Goal: Book appointment/travel/reservation

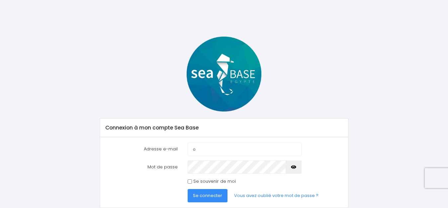
type input "[EMAIL_ADDRESS][DOMAIN_NAME]"
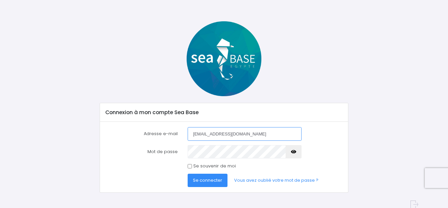
scroll to position [23, 0]
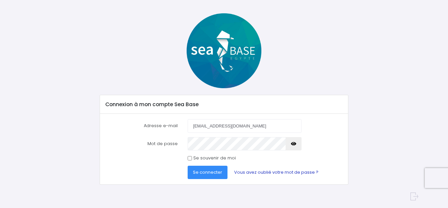
click at [254, 171] on link "Vous avez oublié votre mot de passe ?" at bounding box center [276, 172] width 95 height 13
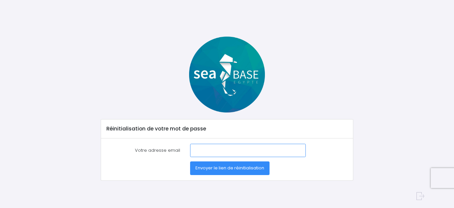
click at [200, 148] on input "Votre adresse email" at bounding box center [248, 150] width 116 height 13
type input "[EMAIL_ADDRESS][DOMAIN_NAME]"
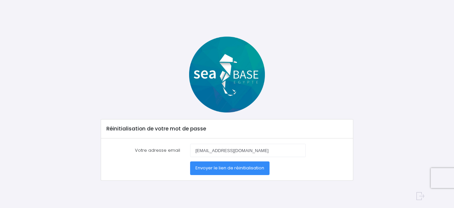
click at [211, 168] on span "Envoyer le lien de réinitialisation" at bounding box center [229, 168] width 69 height 6
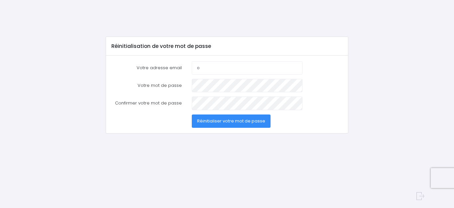
type input "[EMAIL_ADDRESS][DOMAIN_NAME]"
click at [225, 121] on span "Réinitialiser votre mot de passe" at bounding box center [231, 121] width 68 height 6
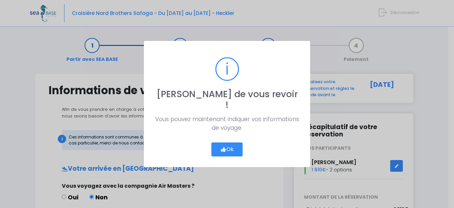
click at [227, 144] on button "Ok" at bounding box center [226, 149] width 31 height 14
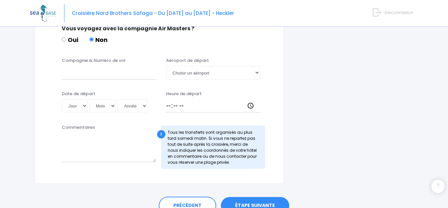
scroll to position [376, 0]
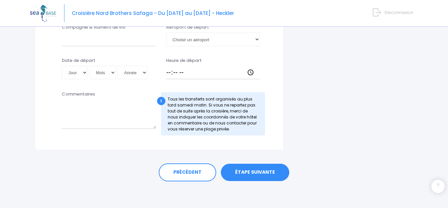
click at [245, 172] on link "ÉTAPE SUIVANTE" at bounding box center [255, 172] width 68 height 17
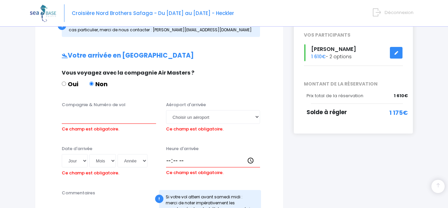
scroll to position [90, 0]
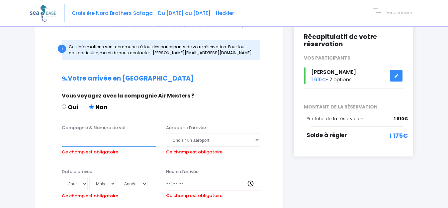
click at [69, 143] on input "Compagnie & Numéro de vol" at bounding box center [109, 139] width 94 height 13
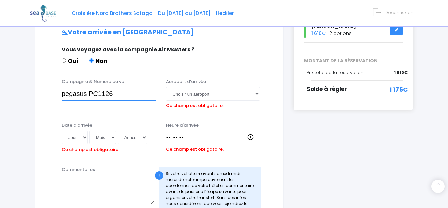
scroll to position [123, 0]
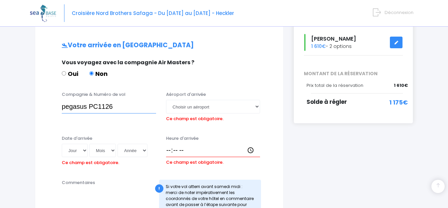
type input "pegasus PC1126"
click at [258, 106] on select "Choisir un aéroport Hurghada Marsa Alam" at bounding box center [213, 106] width 94 height 13
select select "Hurghada"
click at [166, 100] on select "Choisir un aéroport Hurghada Marsa Alam" at bounding box center [213, 106] width 94 height 13
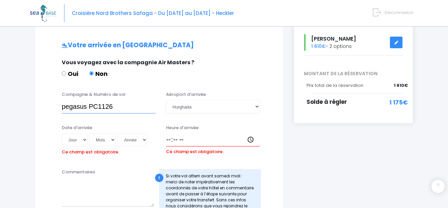
click at [115, 107] on input "pegasus PC1126" at bounding box center [109, 106] width 94 height 13
type input "pegasus PC1126 PC620"
click at [85, 138] on select "Jour 01 02 03 04 05 06 07 08 09 10 11 12 13 14 15 16 17 18 19 20 21 22 23 24 25…" at bounding box center [75, 139] width 26 height 13
select select "23"
click at [62, 133] on select "Jour 01 02 03 04 05 06 07 08 09 10 11 12 13 14 15 16 17 18 19 20 21 22 23 24 25…" at bounding box center [75, 139] width 26 height 13
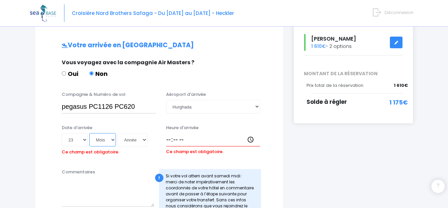
click at [114, 138] on select "Mois 01 02 03 04 05 06 07 08 09 10 11 12" at bounding box center [102, 139] width 27 height 13
select select "11"
click at [90, 133] on select "Mois 01 02 03 04 05 06 07 08 09 10 11 12" at bounding box center [102, 139] width 27 height 13
click at [145, 139] on select "Année 2045 2044 2043 2042 2041 2040 2039 2038 2037 2036 2035 2034 2033 2032 203…" at bounding box center [133, 139] width 30 height 13
select select "2025"
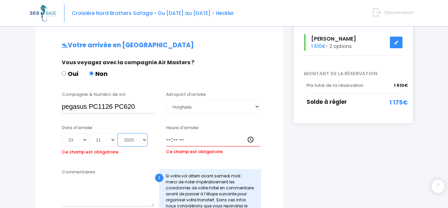
click at [119, 133] on select "Année 2045 2044 2043 2042 2041 2040 2039 2038 2037 2036 2035 2034 2033 2032 203…" at bounding box center [133, 139] width 30 height 13
type input "2025-11-23"
click at [169, 139] on input "Heure d'arrivée" at bounding box center [213, 139] width 94 height 13
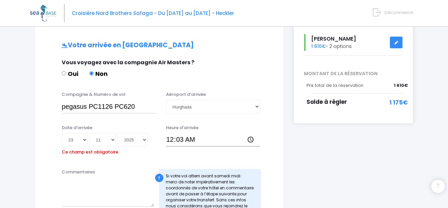
type input "00:30"
click at [123, 189] on textarea "Commentaires" at bounding box center [108, 191] width 92 height 29
click at [85, 139] on select "Jour 01 02 03 04 05 06 07 08 09 10 11 12 13 14 15 16 17 18 19 20 21 22 23 24 25…" at bounding box center [75, 139] width 26 height 13
click at [114, 139] on select "Mois 01 02 03 04 05 06 07 08 09 10 11 12" at bounding box center [102, 139] width 27 height 13
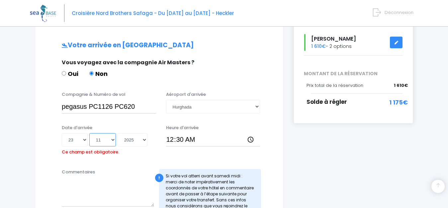
click at [114, 139] on select "Mois 01 02 03 04 05 06 07 08 09 10 11 12" at bounding box center [102, 139] width 27 height 13
click at [146, 138] on select "Année 2045 2044 2043 2042 2041 2040 2039 2038 2037 2036 2035 2034 2033 2032 203…" at bounding box center [133, 139] width 30 height 13
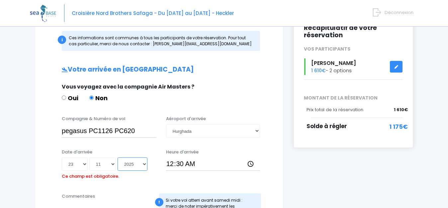
scroll to position [90, 0]
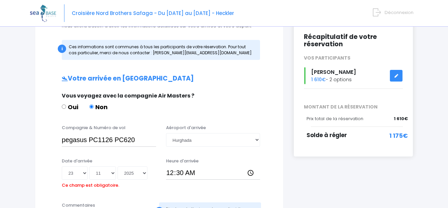
click at [48, 140] on div "Compagnie & Numéro de vol pegasus PC1126 PC620 Aéroport d'arrivée Choisir un aé…" at bounding box center [160, 137] width 232 height 26
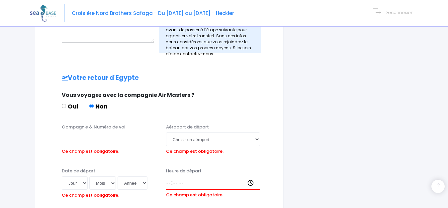
scroll to position [290, 0]
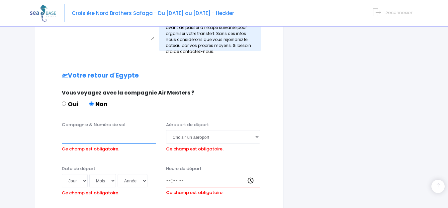
click at [67, 140] on input "Compagnie & Numéro de vol" at bounding box center [109, 136] width 94 height 13
type input "PEGASUS PC625 PC 1125"
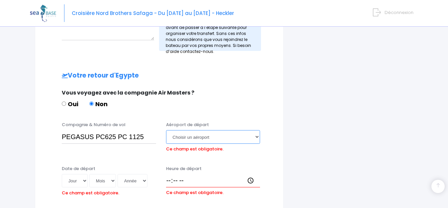
click at [256, 136] on select "Choisir un aéroport Hurghada Marsa Alam" at bounding box center [213, 136] width 94 height 13
select select "Hurghada"
click at [166, 130] on select "Choisir un aéroport Hurghada Marsa Alam" at bounding box center [213, 136] width 94 height 13
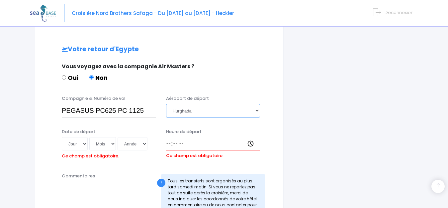
scroll to position [323, 0]
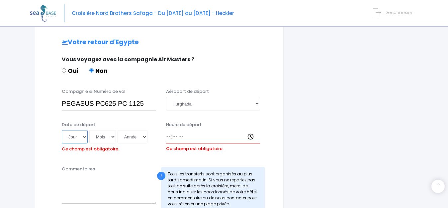
click at [85, 136] on select "Jour 01 02 03 04 05 06 07 08 09 10 11 12 13 14 15 16 17 18 19 20 21 22 23 24 25…" at bounding box center [75, 136] width 26 height 13
select select "29"
click at [62, 130] on select "Jour 01 02 03 04 05 06 07 08 09 10 11 12 13 14 15 16 17 18 19 20 21 22 23 24 25…" at bounding box center [75, 136] width 26 height 13
click at [113, 136] on select "Mois 01 02 03 04 05 06 07 08 09 10 11 12" at bounding box center [102, 136] width 27 height 13
select select "11"
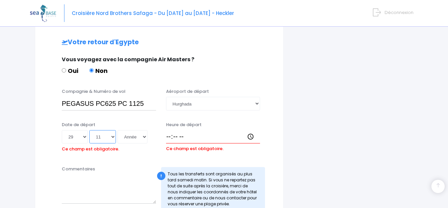
click at [90, 130] on select "Mois 01 02 03 04 05 06 07 08 09 10 11 12" at bounding box center [102, 136] width 27 height 13
click at [146, 136] on select "Année 2045 2044 2043 2042 2041 2040 2039 2038 2037 2036 2035 2034 2033 2032 203…" at bounding box center [133, 136] width 30 height 13
select select "2025"
click at [119, 130] on select "Année 2045 2044 2043 2042 2041 2040 2039 2038 2037 2036 2035 2034 2033 2032 203…" at bounding box center [133, 136] width 30 height 13
type input "2025-11-29"
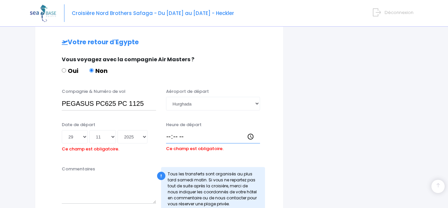
click at [169, 136] on input "Heure de départ" at bounding box center [213, 136] width 94 height 13
type input "03:20"
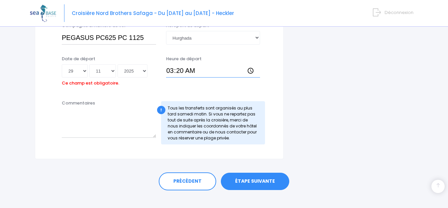
scroll to position [398, 0]
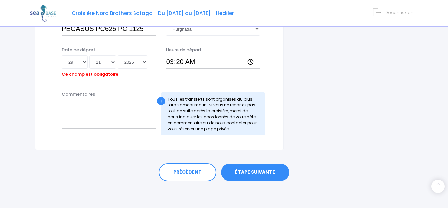
click at [251, 172] on link "ÉTAPE SUIVANTE" at bounding box center [255, 172] width 68 height 17
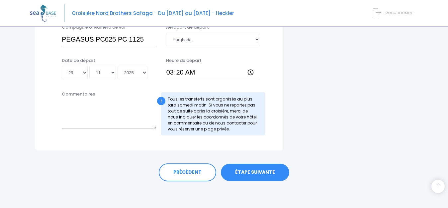
scroll to position [341, 0]
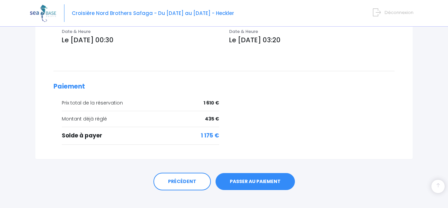
scroll to position [266, 0]
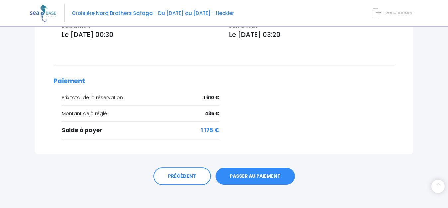
click at [244, 177] on link "PASSER AU PAIEMENT" at bounding box center [255, 176] width 79 height 17
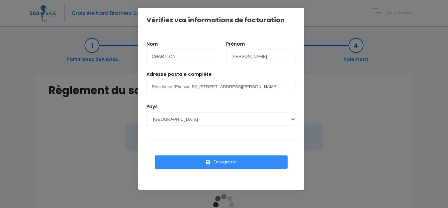
click at [231, 161] on button "Enregistrer" at bounding box center [221, 161] width 133 height 13
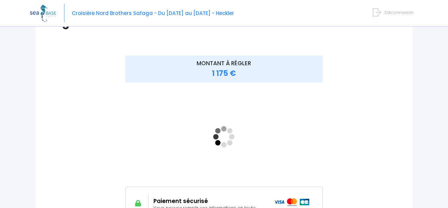
scroll to position [66, 0]
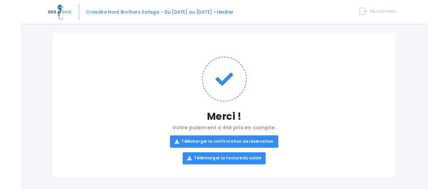
scroll to position [42, 0]
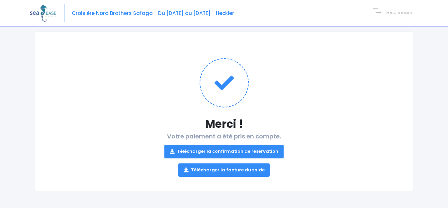
click at [223, 150] on link "Télécharger la confirmation de réservation" at bounding box center [224, 151] width 119 height 13
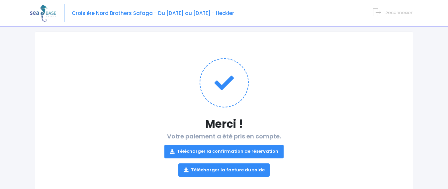
click at [216, 169] on link "Télécharger la facture du solde" at bounding box center [225, 169] width 92 height 13
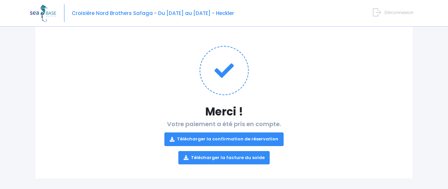
scroll to position [61, 0]
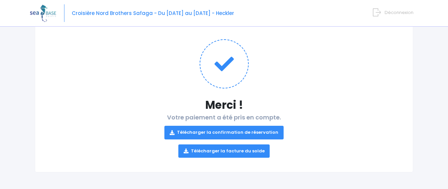
click at [398, 11] on span "Déconnexion" at bounding box center [399, 12] width 29 height 6
